Goal: Information Seeking & Learning: Find specific fact

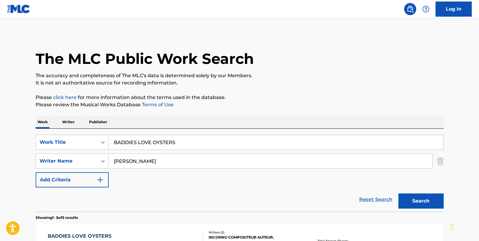
scroll to position [110, 0]
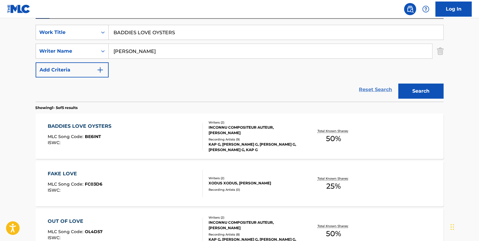
click at [373, 87] on link "Reset Search" at bounding box center [376, 89] width 39 height 13
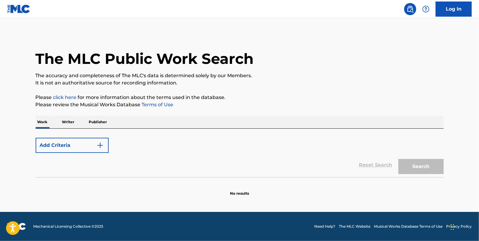
scroll to position [0, 0]
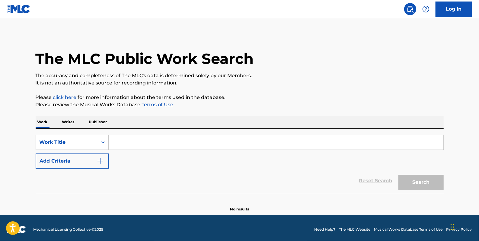
paste input "DOMINION - DOS FLAKOS REMIX"
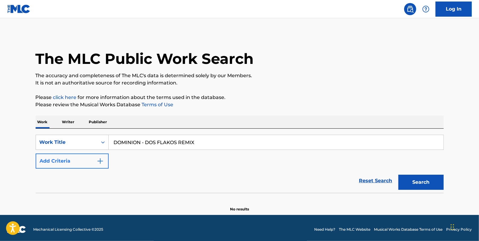
type input "DOMINION - DOS FLAKOS REMIX"
click at [70, 160] on button "Add Criteria" at bounding box center [72, 160] width 73 height 15
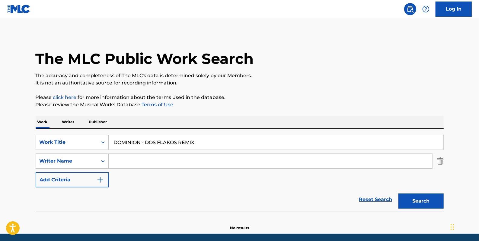
click at [133, 159] on input "Search Form" at bounding box center [271, 160] width 324 height 15
paste input "Hulcome"
type input "Hulcome"
click at [421, 197] on button "Search" at bounding box center [421, 200] width 45 height 15
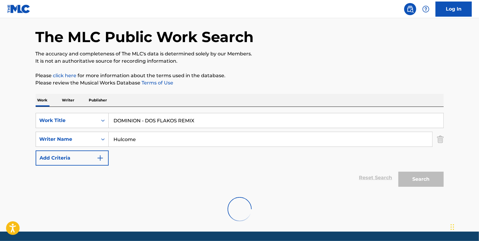
scroll to position [41, 0]
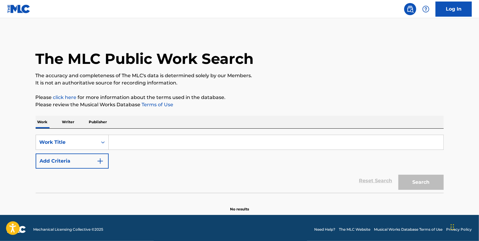
paste input "Hulcome"
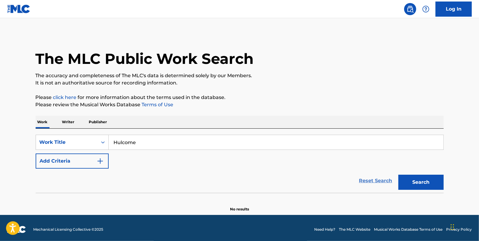
type input "Hulcome"
click at [381, 181] on link "Reset Search" at bounding box center [376, 180] width 39 height 13
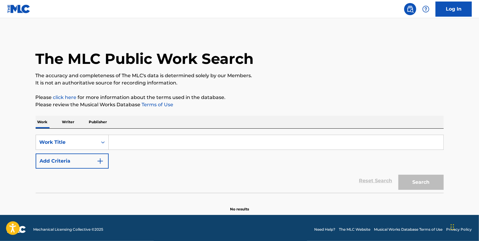
paste input "DOMINION - DOS FLAKOS REMIX"
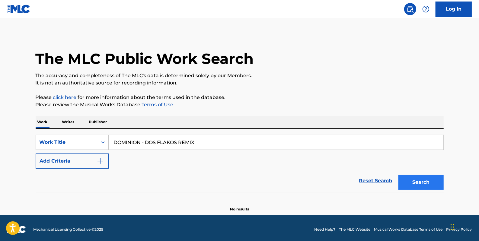
type input "DOMINION - DOS FLAKOS REMIX"
click at [420, 181] on button "Search" at bounding box center [421, 181] width 45 height 15
click at [438, 180] on button "Search" at bounding box center [421, 181] width 45 height 15
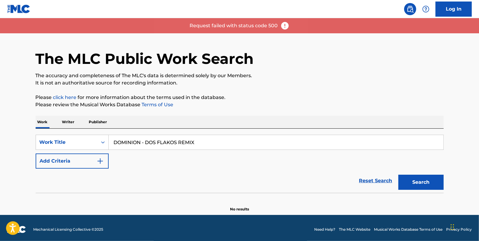
click at [286, 26] on img at bounding box center [285, 25] width 9 height 9
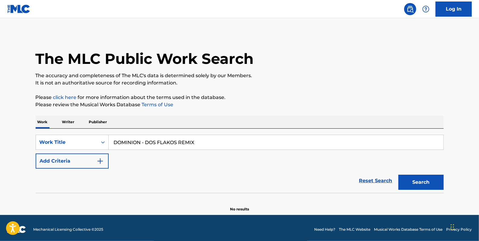
click at [15, 6] on img at bounding box center [18, 9] width 23 height 9
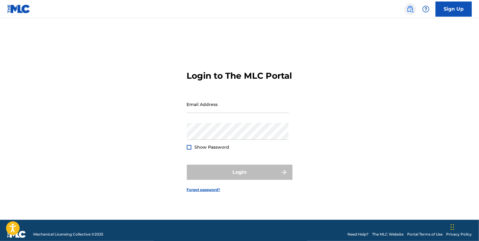
click at [411, 8] on img at bounding box center [410, 8] width 7 height 7
